Goal: Navigation & Orientation: Find specific page/section

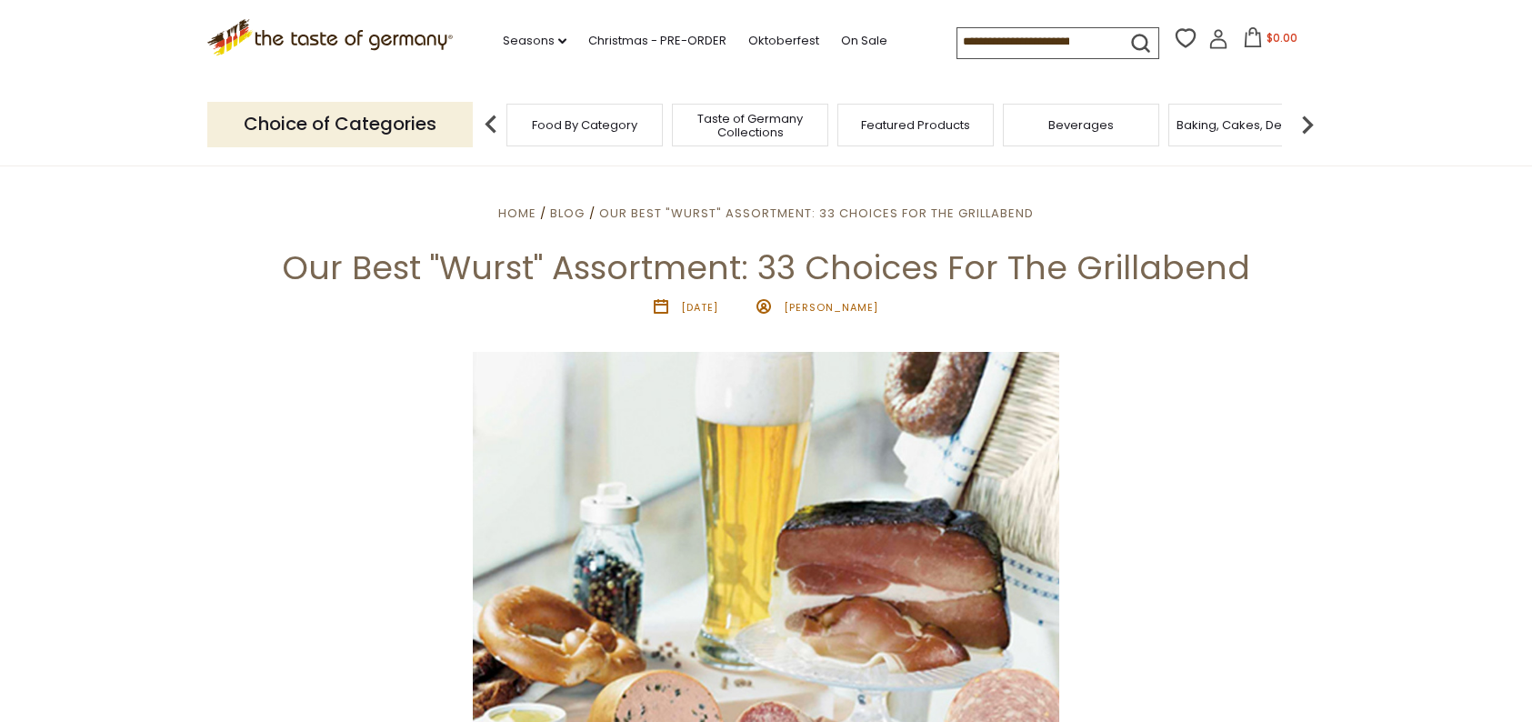
click at [868, 125] on span "Featured Products" at bounding box center [915, 125] width 109 height 14
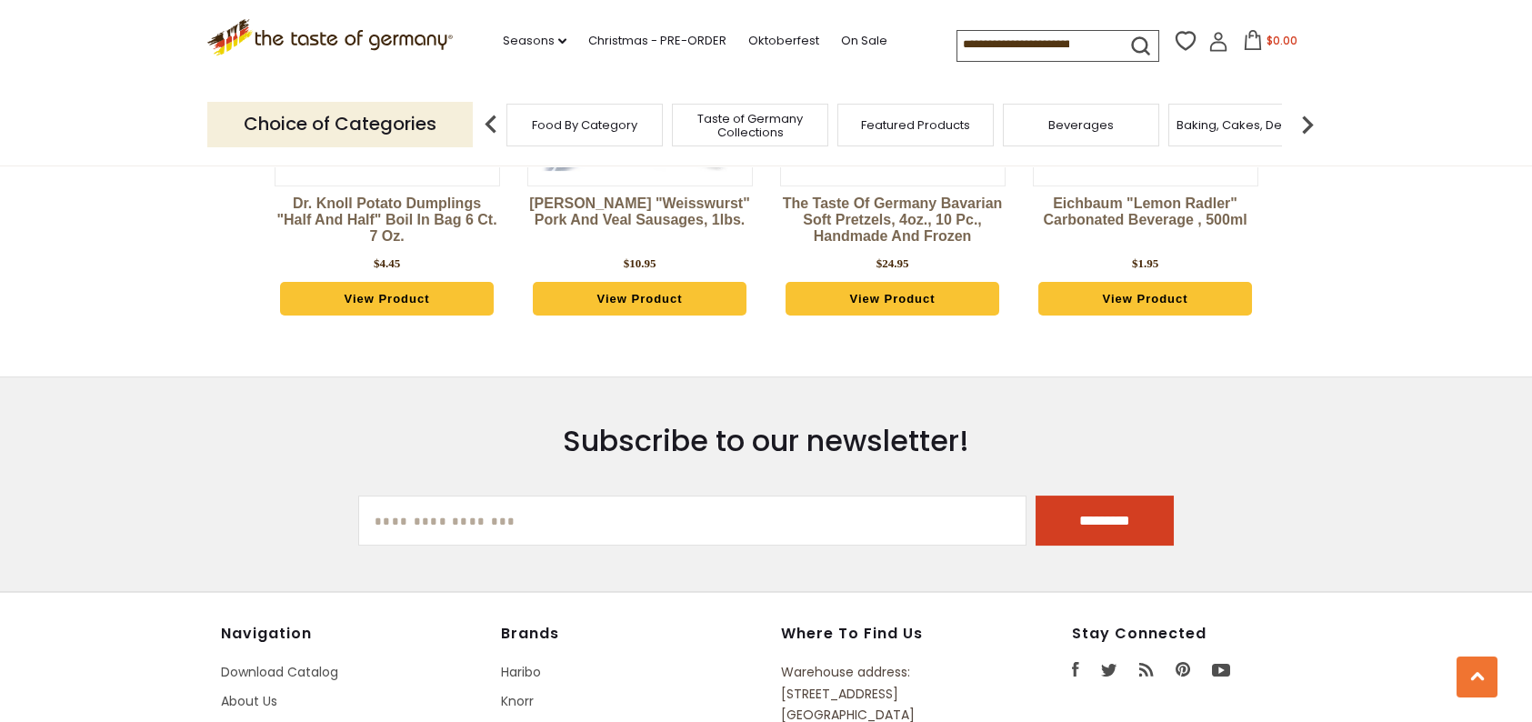
scroll to position [2455, 0]
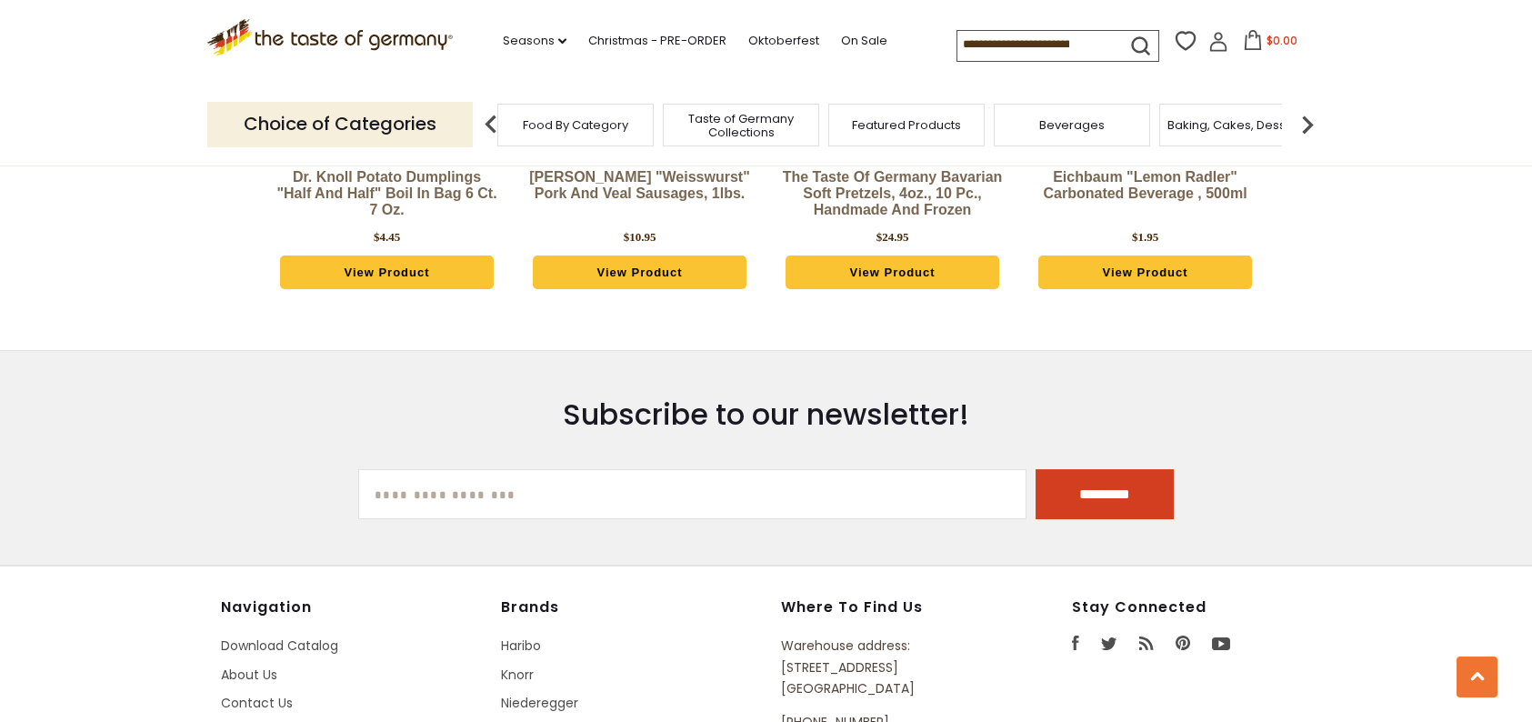
click at [707, 121] on span "Taste of Germany Collections" at bounding box center [740, 125] width 145 height 27
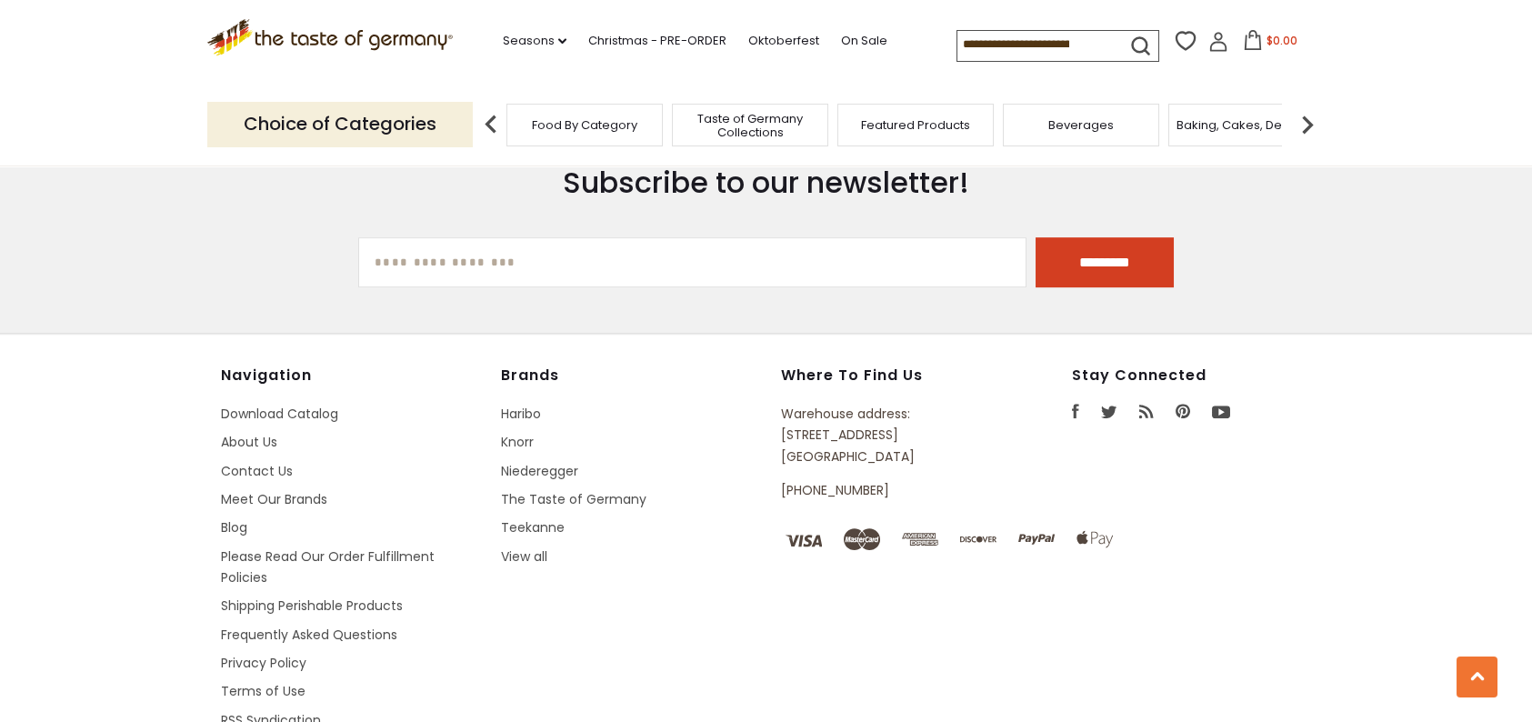
scroll to position [4911, 0]
